Goal: Task Accomplishment & Management: Manage account settings

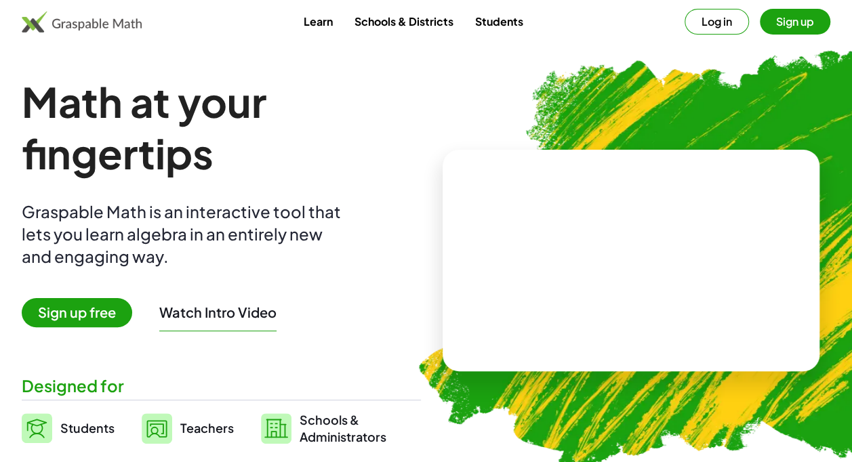
click at [782, 23] on button "Sign up" at bounding box center [795, 22] width 70 height 26
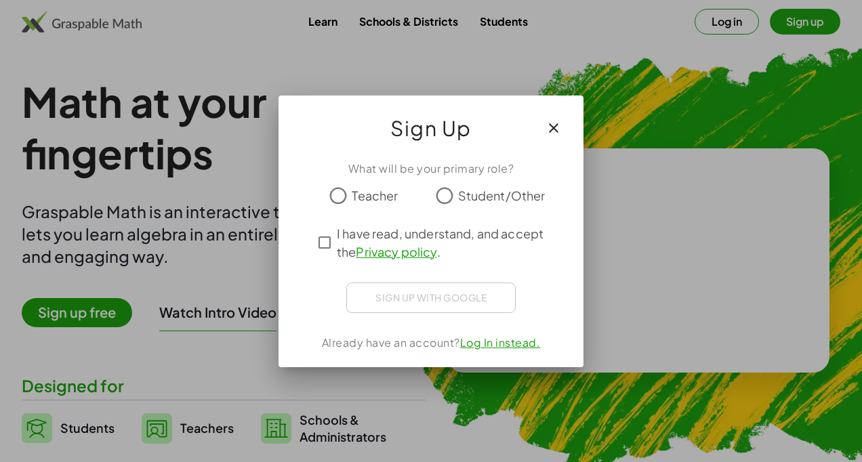
click at [370, 200] on span "Teacher" at bounding box center [375, 195] width 46 height 18
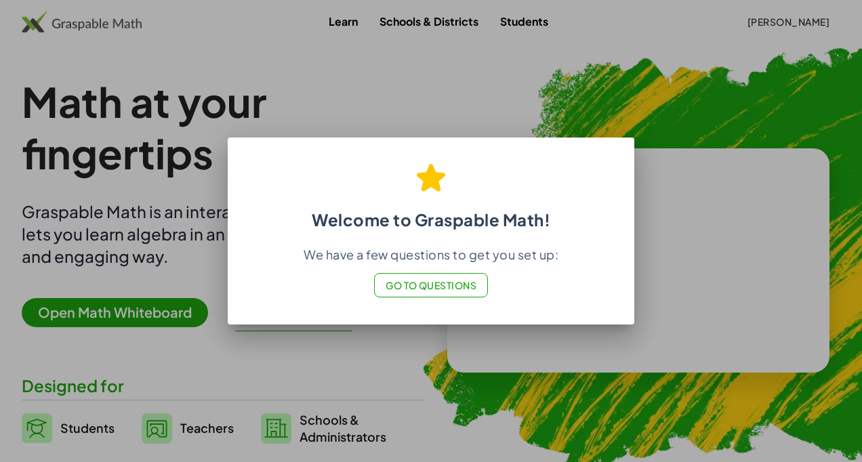
click at [689, 103] on div at bounding box center [431, 231] width 862 height 462
click at [659, 114] on div at bounding box center [431, 231] width 862 height 462
click at [447, 284] on span "Go to Questions" at bounding box center [432, 285] width 92 height 12
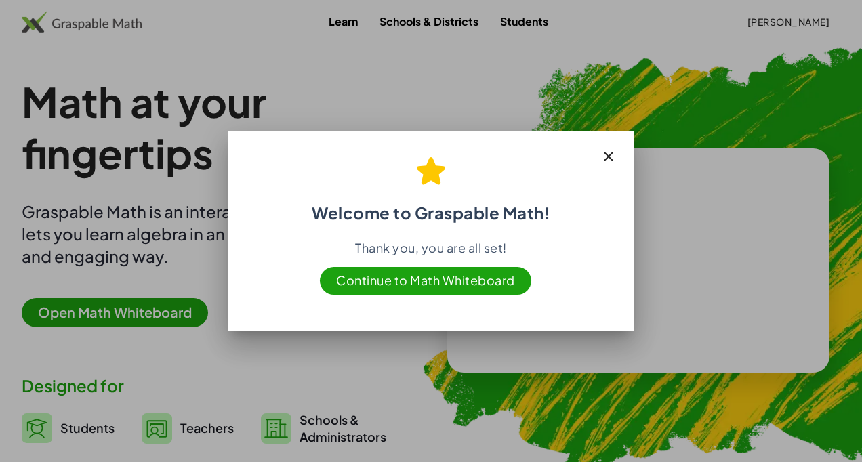
click at [607, 159] on icon "button" at bounding box center [609, 156] width 16 height 16
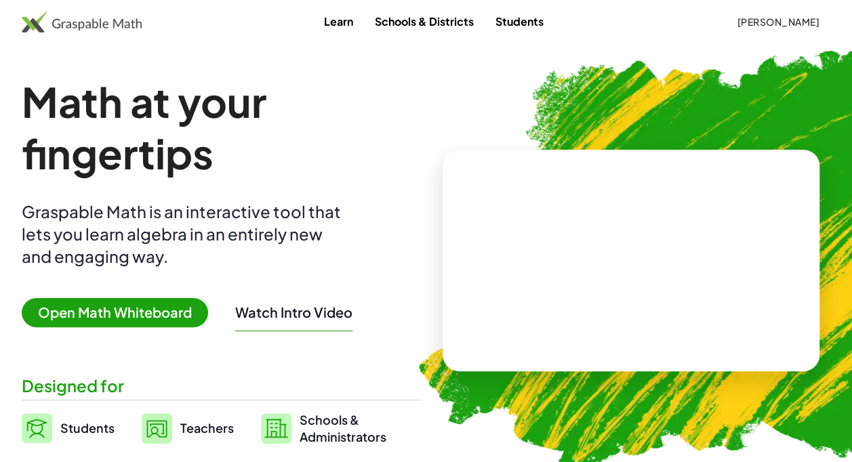
click at [796, 23] on span "[PERSON_NAME]" at bounding box center [778, 22] width 83 height 12
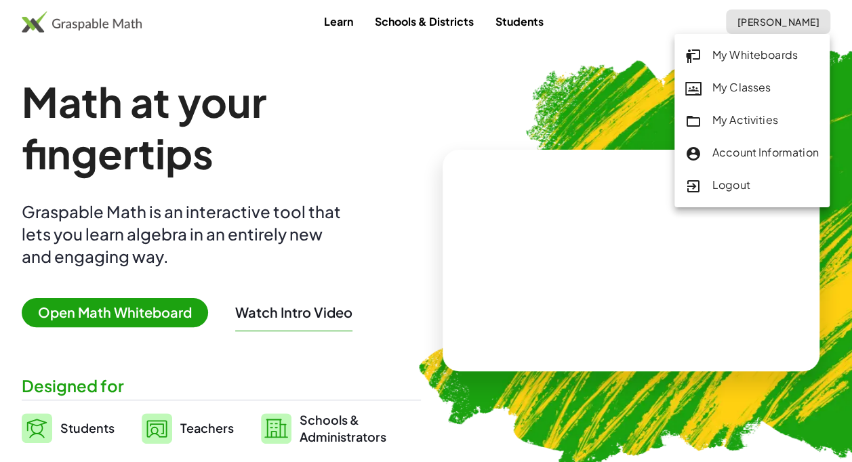
click at [746, 86] on div "My Classes" at bounding box center [752, 88] width 134 height 18
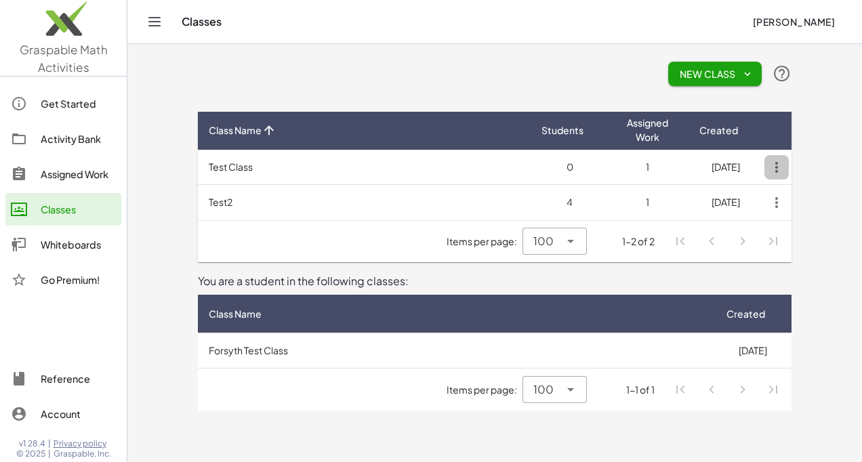
click at [775, 168] on icon "button" at bounding box center [777, 167] width 24 height 24
click at [807, 201] on div "Delete Class" at bounding box center [808, 201] width 67 height 16
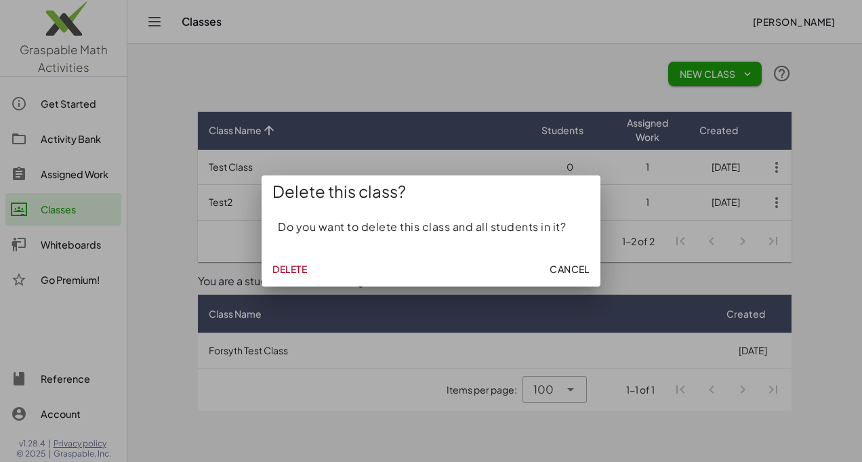
click at [270, 266] on button "Delete" at bounding box center [289, 269] width 45 height 24
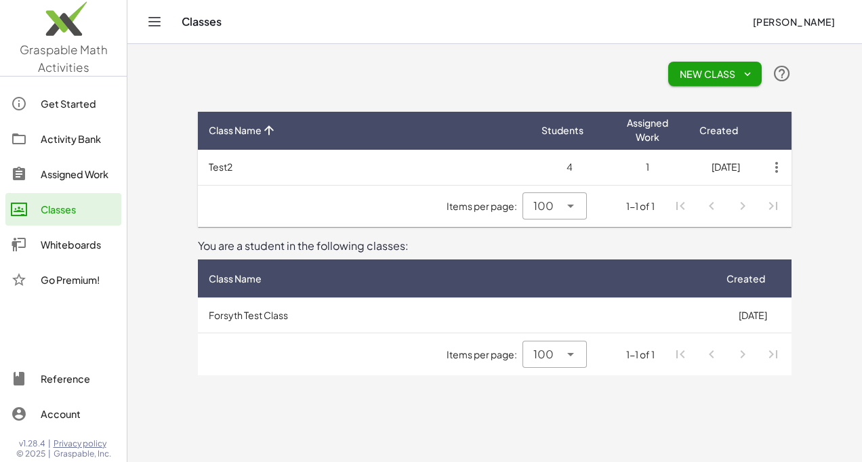
click at [778, 171] on icon "button" at bounding box center [777, 167] width 24 height 24
click at [797, 199] on div "Delete Class" at bounding box center [808, 201] width 67 height 16
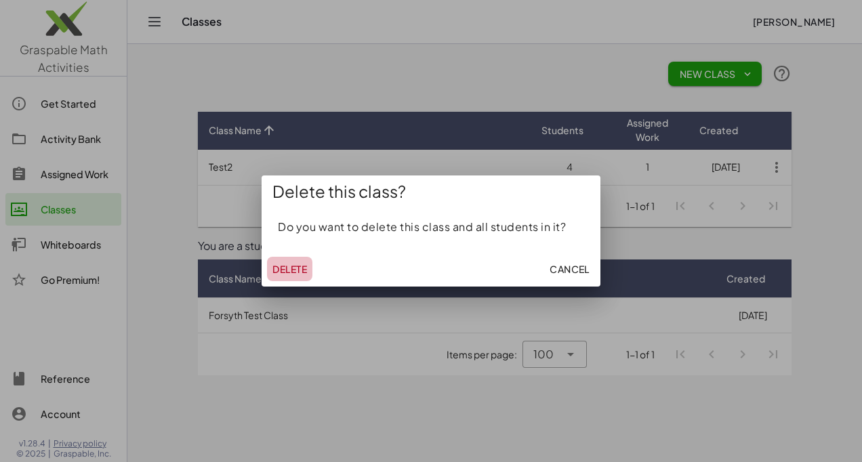
click at [294, 268] on span "Delete" at bounding box center [289, 269] width 35 height 12
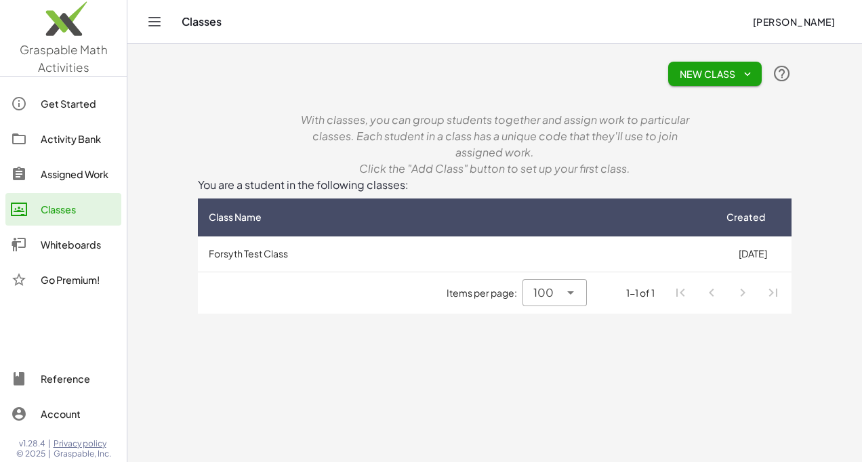
click at [700, 70] on span "New Class" at bounding box center [715, 74] width 72 height 12
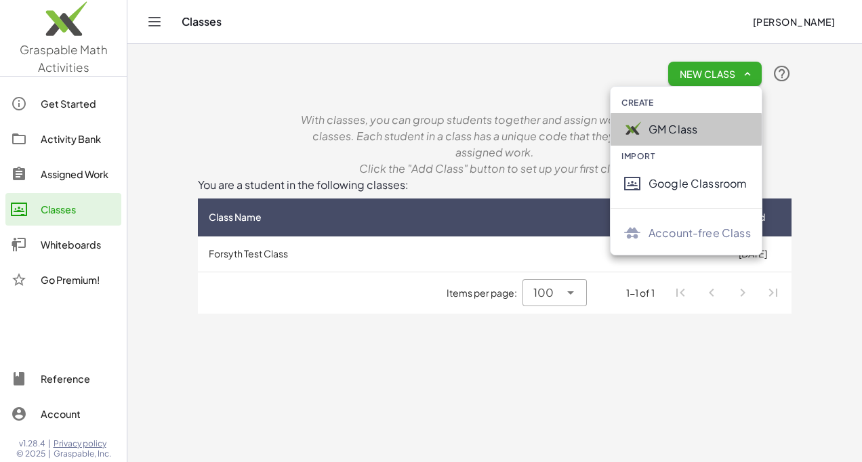
click at [676, 127] on div "GM Class" at bounding box center [700, 129] width 102 height 16
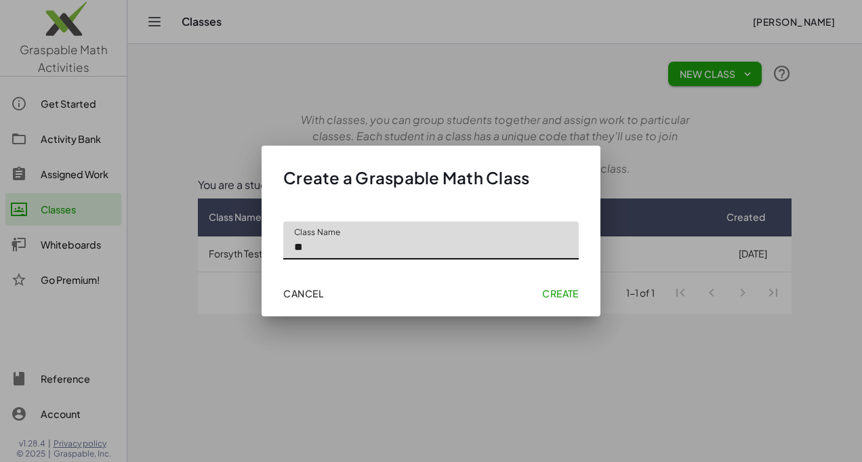
type input "*"
type input "**********"
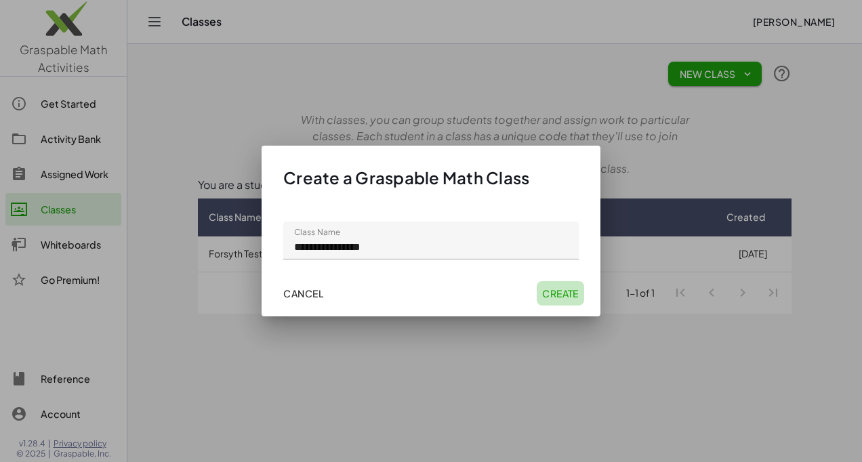
click at [569, 287] on span "Create" at bounding box center [560, 293] width 37 height 12
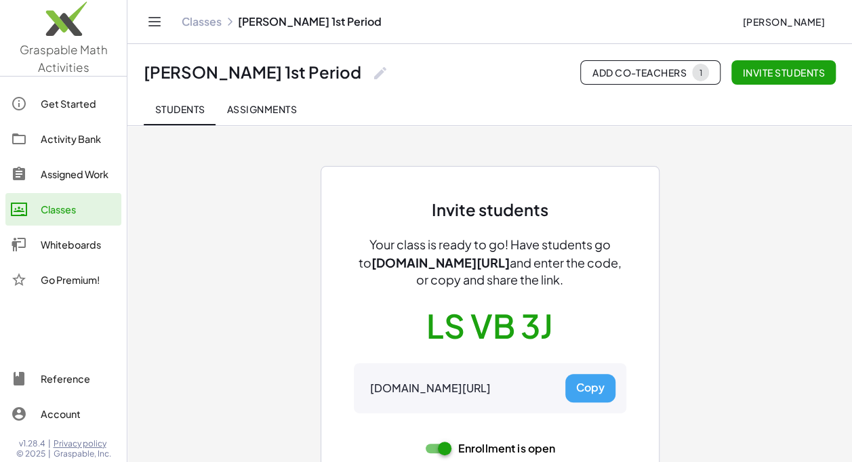
click at [209, 22] on link "Classes" at bounding box center [202, 22] width 40 height 14
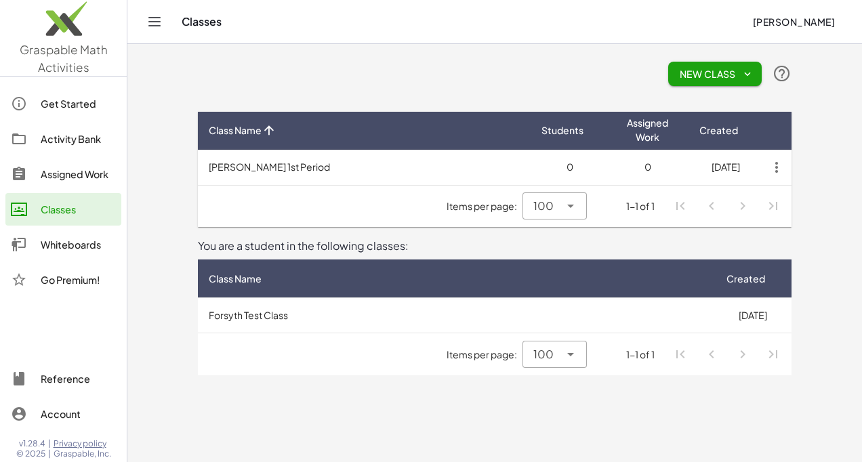
click at [717, 70] on span "New Class" at bounding box center [715, 74] width 72 height 12
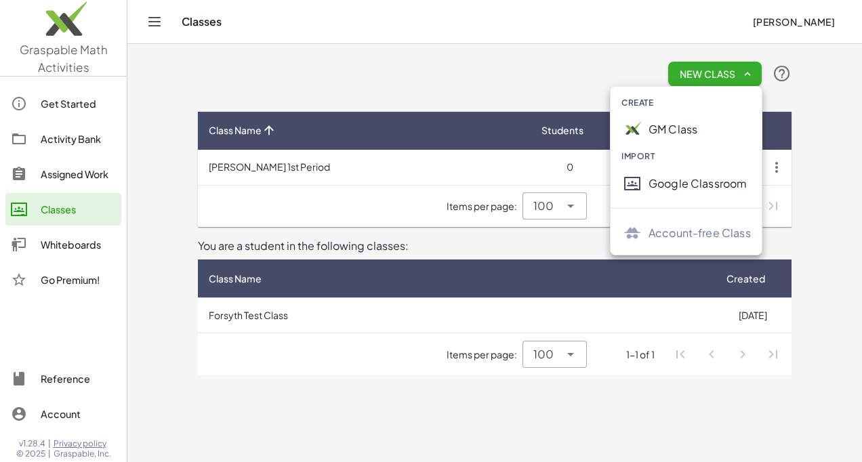
click at [663, 122] on div "GM Class" at bounding box center [700, 129] width 102 height 16
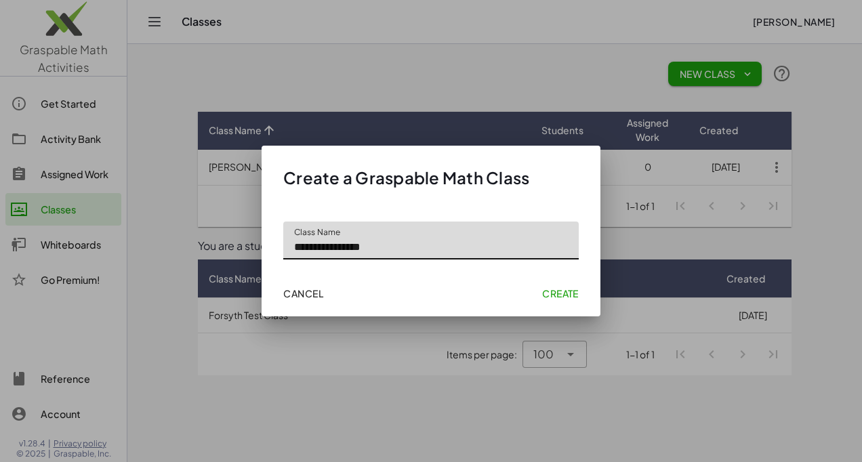
type input "**********"
click at [566, 291] on span "Create" at bounding box center [560, 293] width 37 height 12
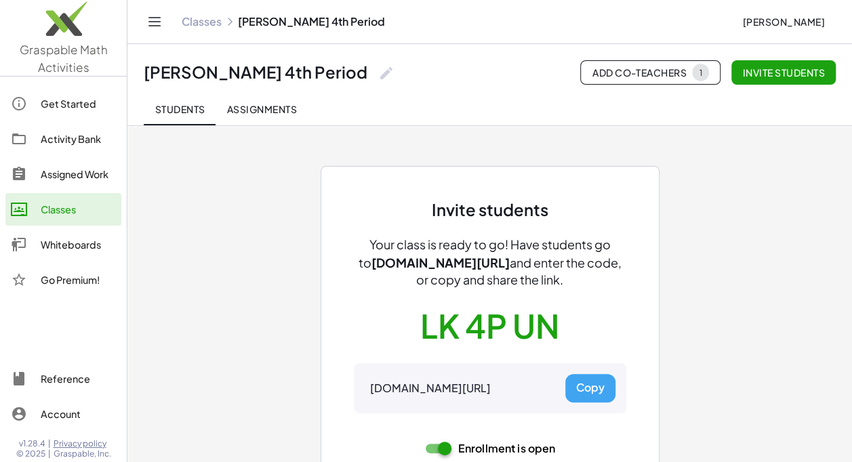
click at [204, 22] on link "Classes" at bounding box center [202, 22] width 40 height 14
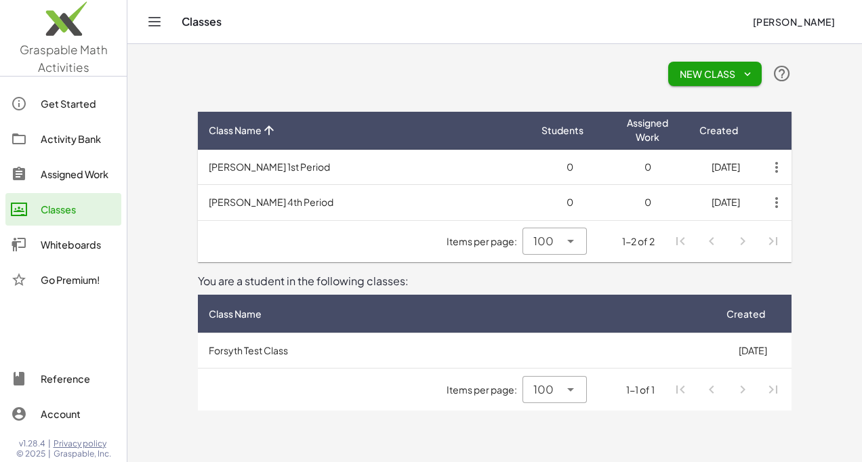
click at [706, 82] on button "New Class" at bounding box center [715, 74] width 94 height 24
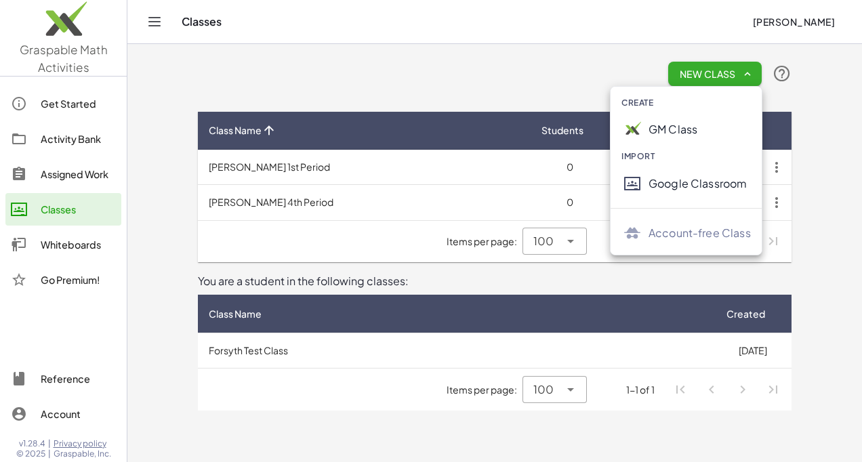
click at [685, 129] on div "GM Class" at bounding box center [700, 129] width 102 height 16
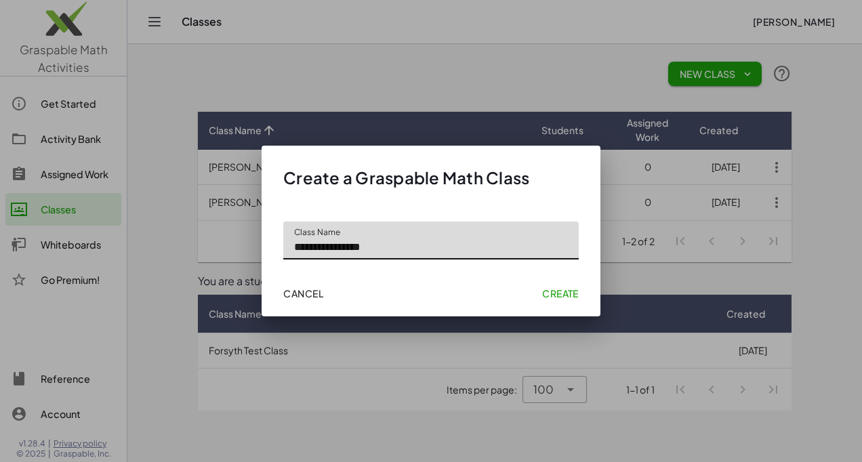
type input "**********"
click at [565, 291] on span "Create" at bounding box center [560, 293] width 37 height 12
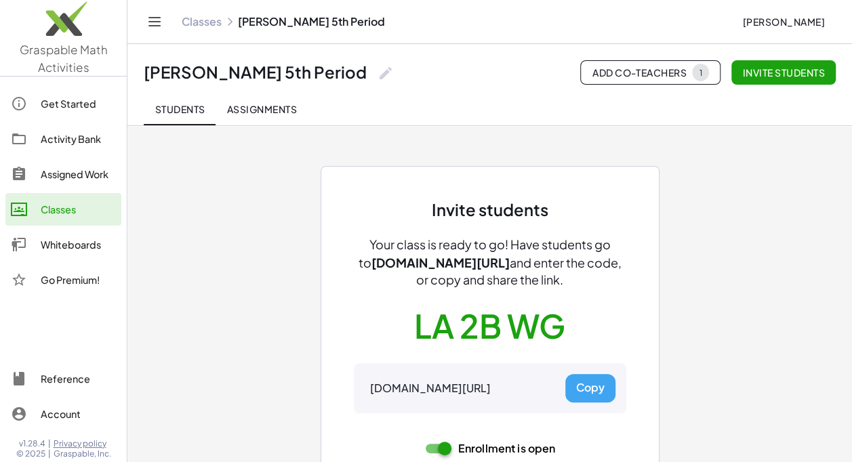
click at [195, 16] on link "Classes" at bounding box center [202, 22] width 40 height 14
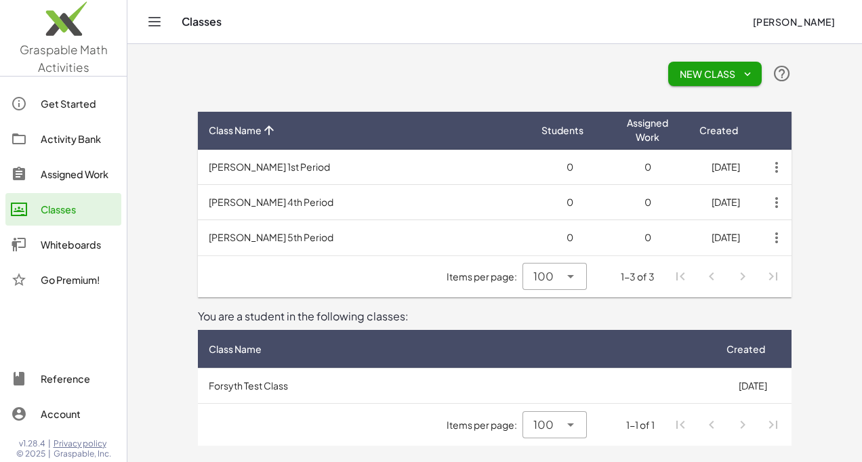
click at [742, 68] on icon "button" at bounding box center [748, 74] width 12 height 12
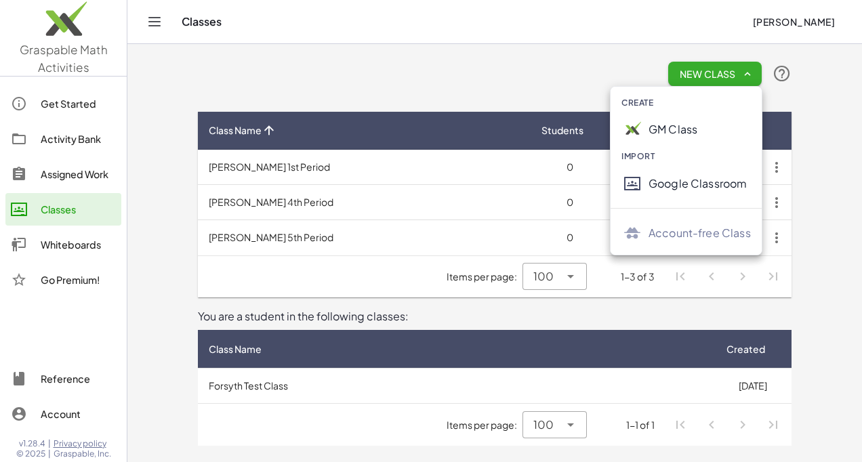
click at [654, 132] on div "GM Class" at bounding box center [700, 129] width 102 height 16
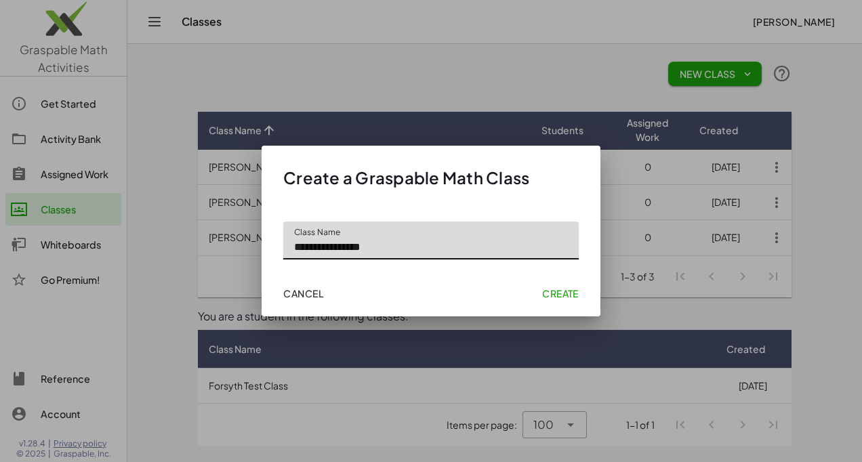
type input "**********"
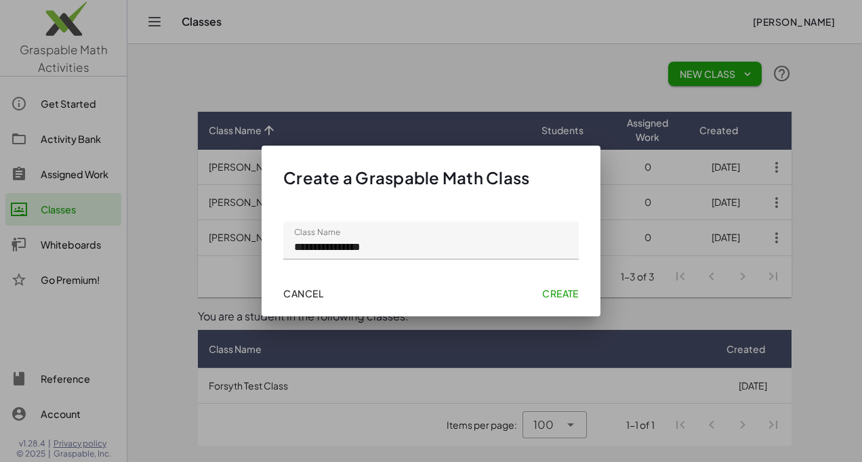
click at [565, 287] on span "Create" at bounding box center [560, 293] width 37 height 12
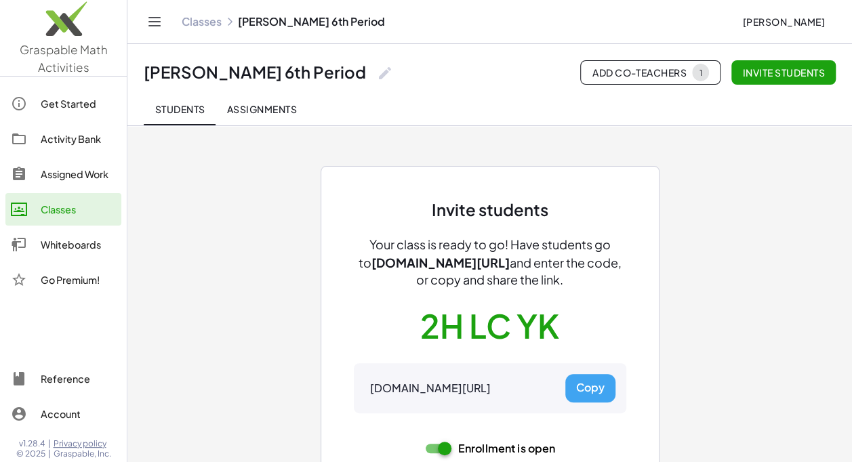
click at [203, 22] on link "Classes" at bounding box center [202, 22] width 40 height 14
